Goal: Contribute content: Add original content to the website for others to see

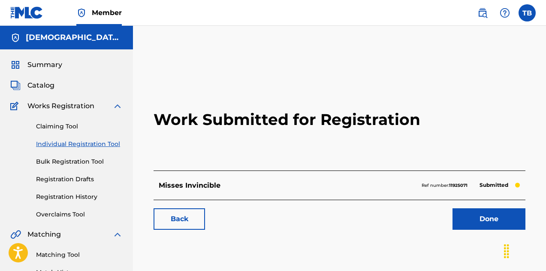
scroll to position [12, 0]
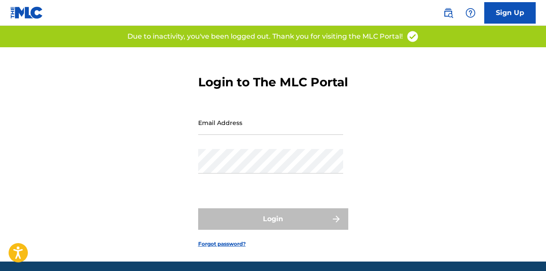
click at [220, 135] on input "Email Address" at bounding box center [270, 122] width 145 height 24
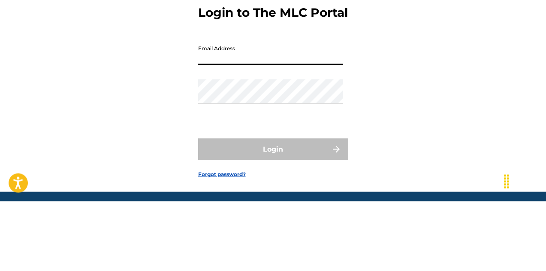
click at [218, 135] on input "Email Address" at bounding box center [270, 122] width 145 height 24
type input "[EMAIL_ADDRESS][DOMAIN_NAME]"
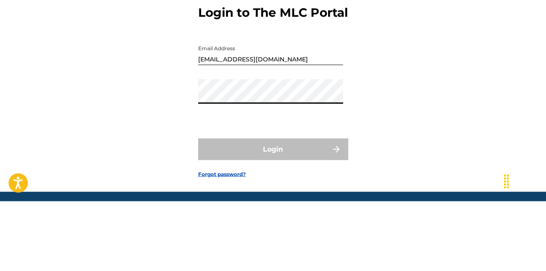
click at [252, 135] on input "[EMAIL_ADDRESS][DOMAIN_NAME]" at bounding box center [270, 122] width 145 height 24
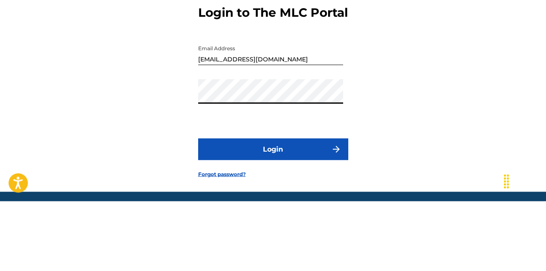
click at [198, 208] on button "Login" at bounding box center [273, 218] width 150 height 21
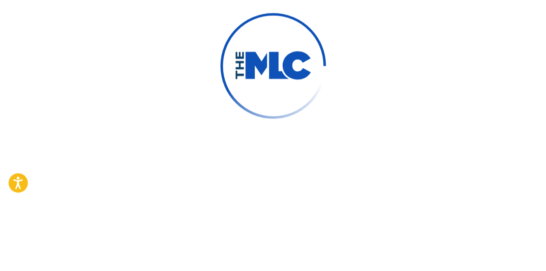
scroll to position [3, 0]
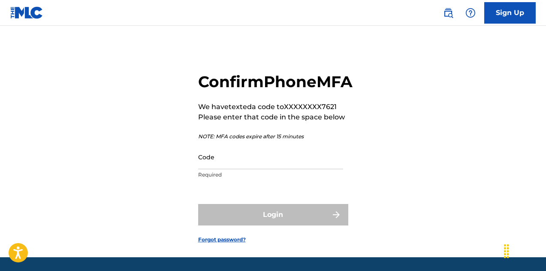
click at [226, 169] on input "Code" at bounding box center [270, 157] width 145 height 24
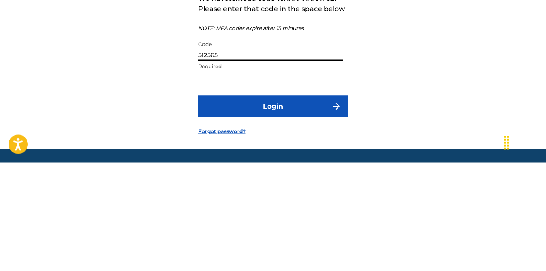
type input "512565"
click at [198, 204] on button "Login" at bounding box center [273, 214] width 150 height 21
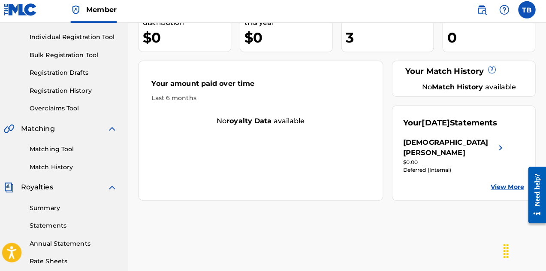
scroll to position [105, 0]
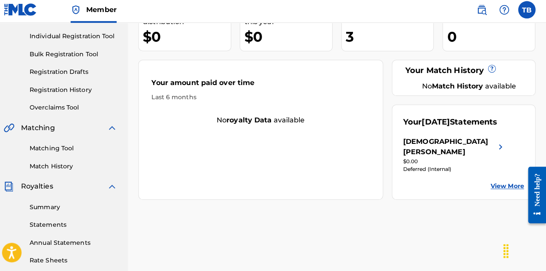
click at [63, 92] on link "Registration History" at bounding box center [79, 91] width 87 height 9
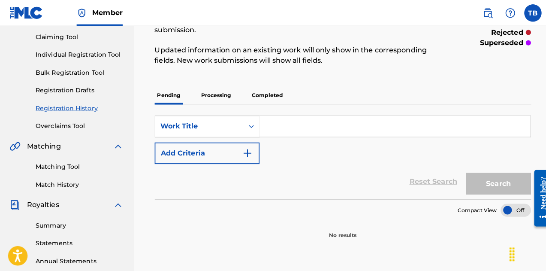
scroll to position [84, 0]
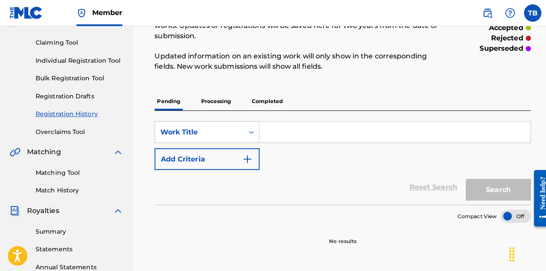
click at [226, 105] on p "Processing" at bounding box center [214, 100] width 35 height 18
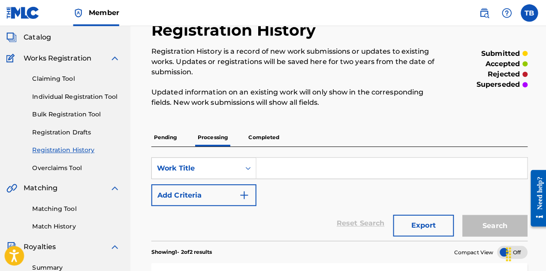
scroll to position [47, 0]
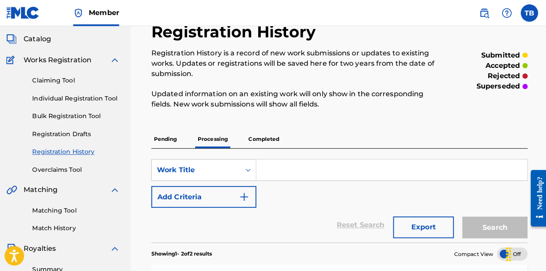
click at [295, 168] on input "Search Form" at bounding box center [391, 167] width 268 height 21
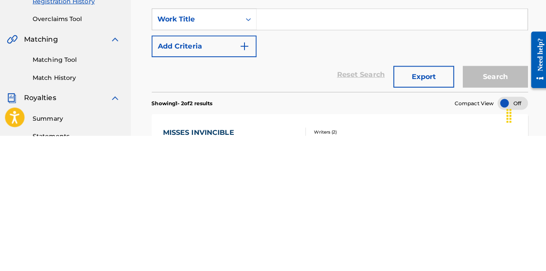
scroll to position [63, 0]
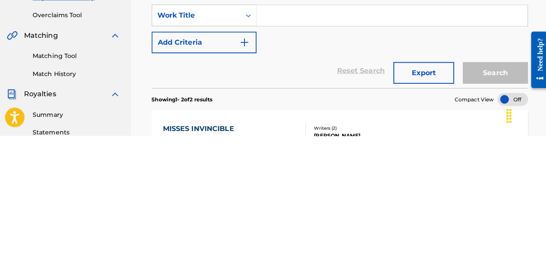
click at [286, 210] on div "Reset Search Export Search" at bounding box center [340, 206] width 372 height 34
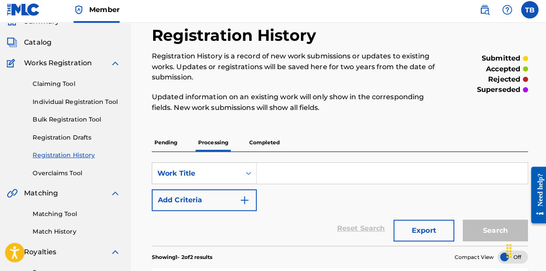
scroll to position [39, 0]
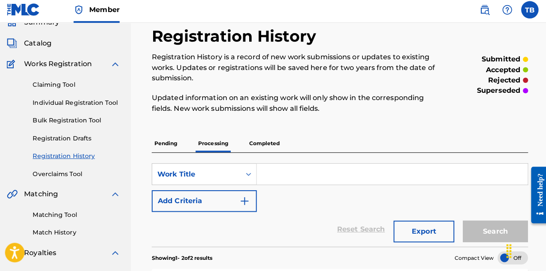
click at [270, 148] on p "Completed" at bounding box center [265, 145] width 36 height 18
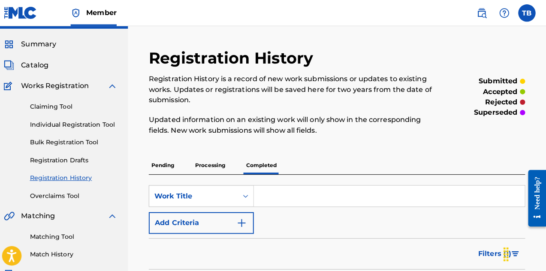
scroll to position [21, 0]
click at [70, 121] on link "Individual Registration Tool" at bounding box center [79, 123] width 87 height 9
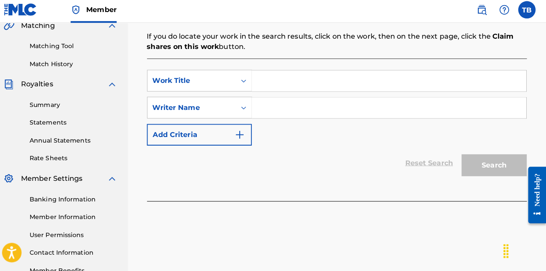
click at [274, 84] on input "Search Form" at bounding box center [391, 82] width 271 height 21
type input "Women N White"
click at [316, 112] on input "Search Form" at bounding box center [391, 109] width 271 height 21
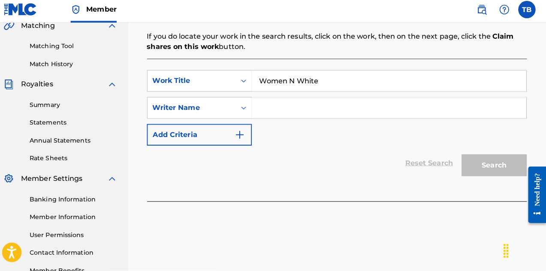
click at [287, 118] on input "Search Form" at bounding box center [391, 109] width 271 height 21
type input "Takeysha Bey"
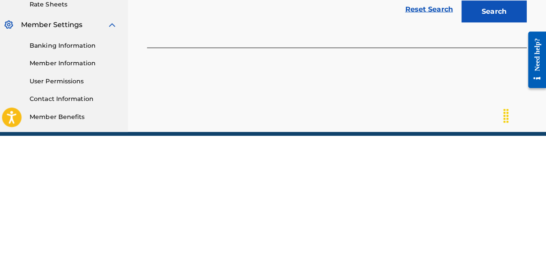
click at [486, 144] on button "Search" at bounding box center [495, 147] width 64 height 21
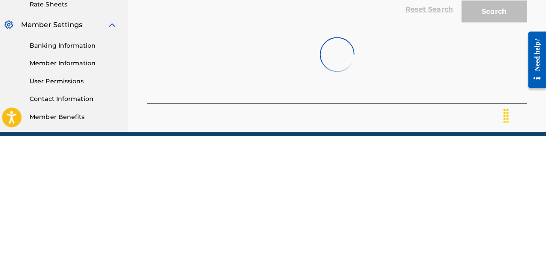
scroll to position [224, 0]
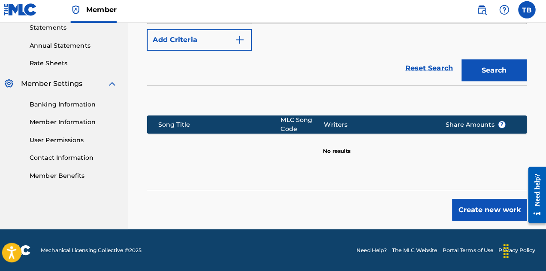
click at [477, 215] on button "Create new work" at bounding box center [490, 209] width 74 height 21
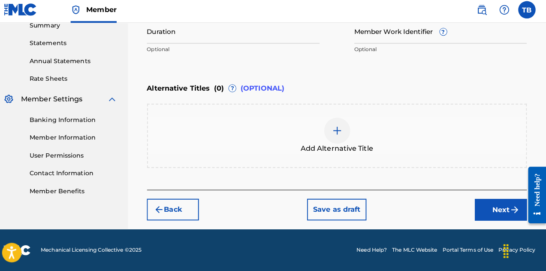
scroll to position [283, 0]
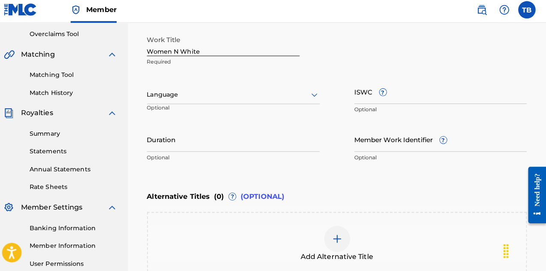
click at [165, 148] on input "Duration" at bounding box center [237, 141] width 171 height 24
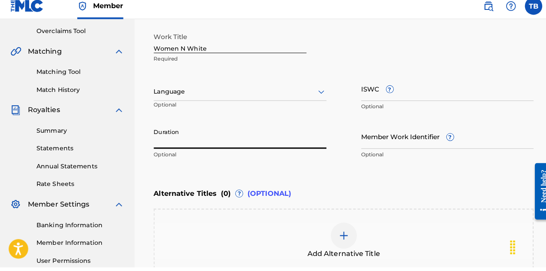
scroll to position [175, 0]
